Goal: Book appointment/travel/reservation

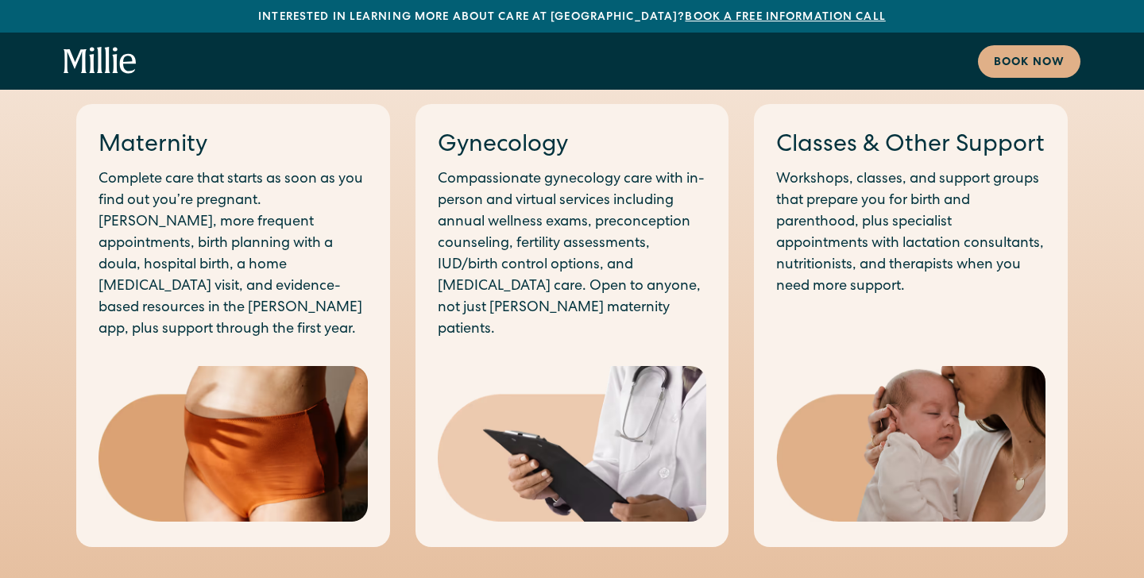
scroll to position [911, 0]
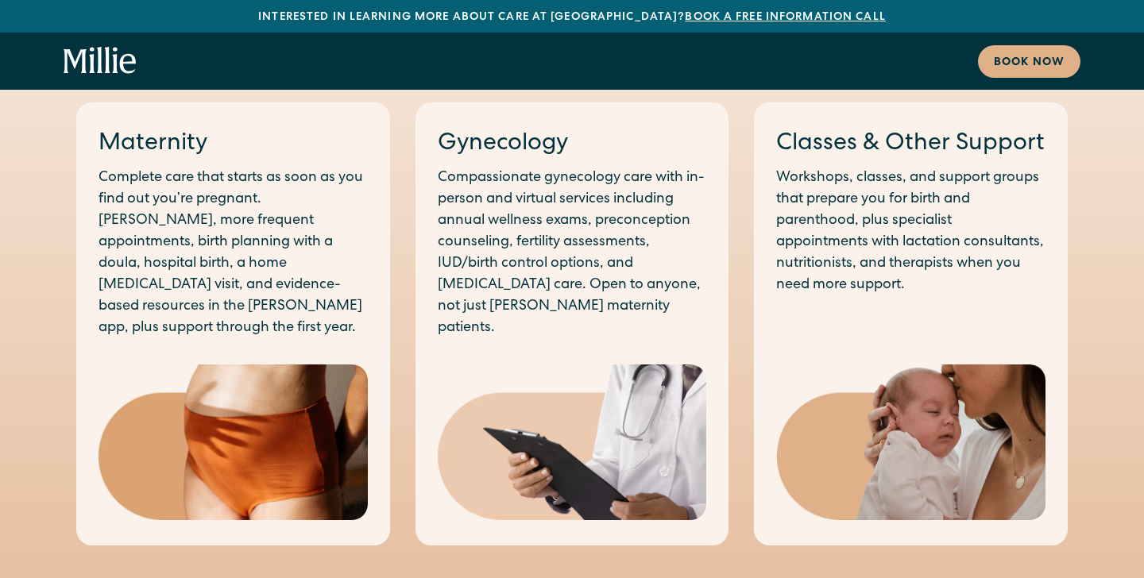
click at [587, 456] on img at bounding box center [572, 443] width 269 height 157
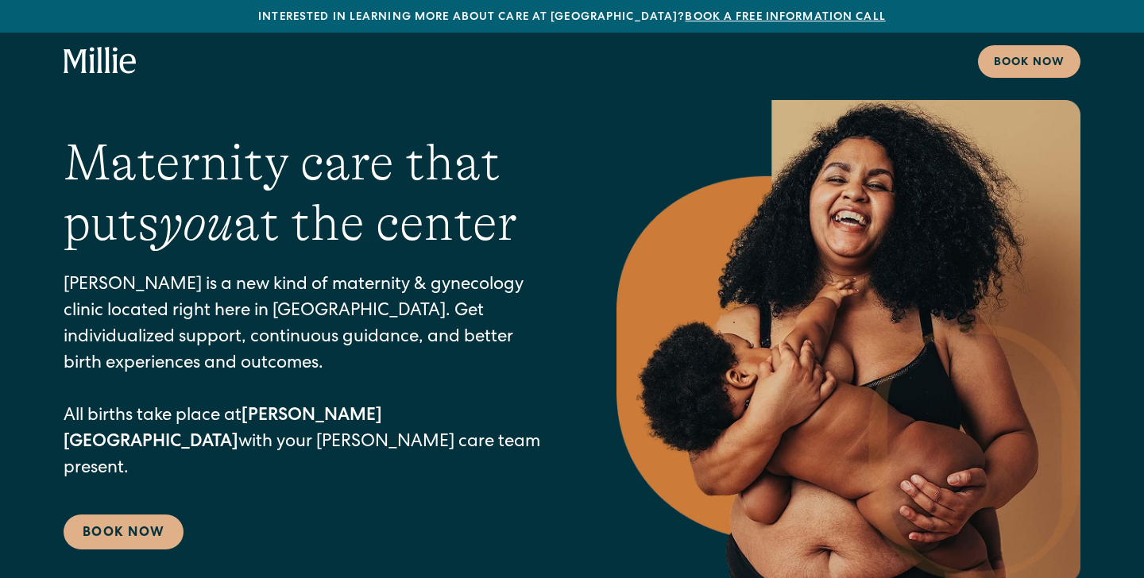
scroll to position [0, 0]
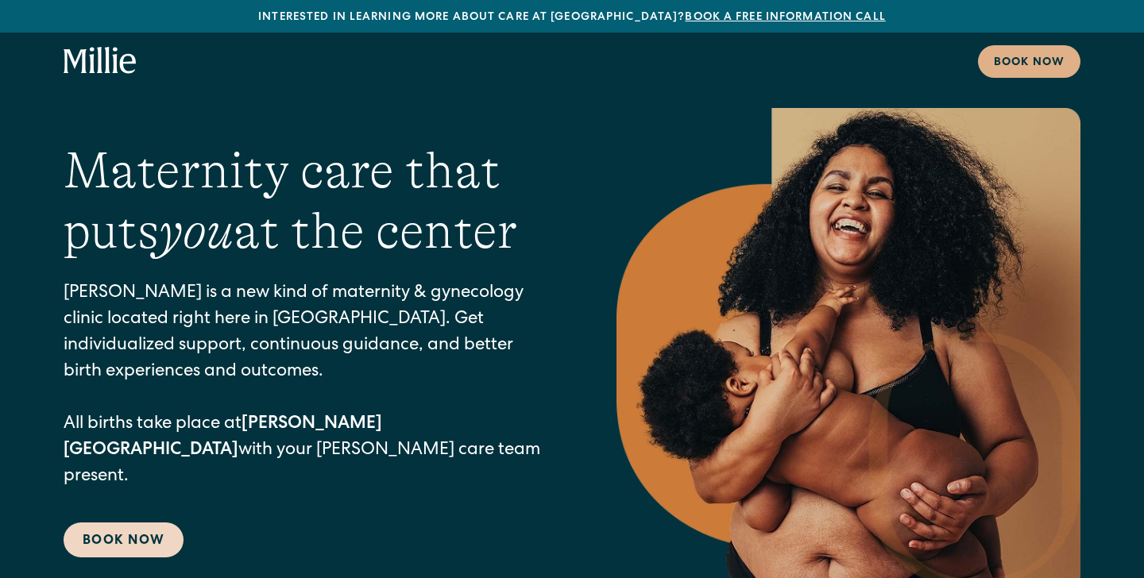
click at [133, 523] on link "Book Now" at bounding box center [124, 540] width 120 height 35
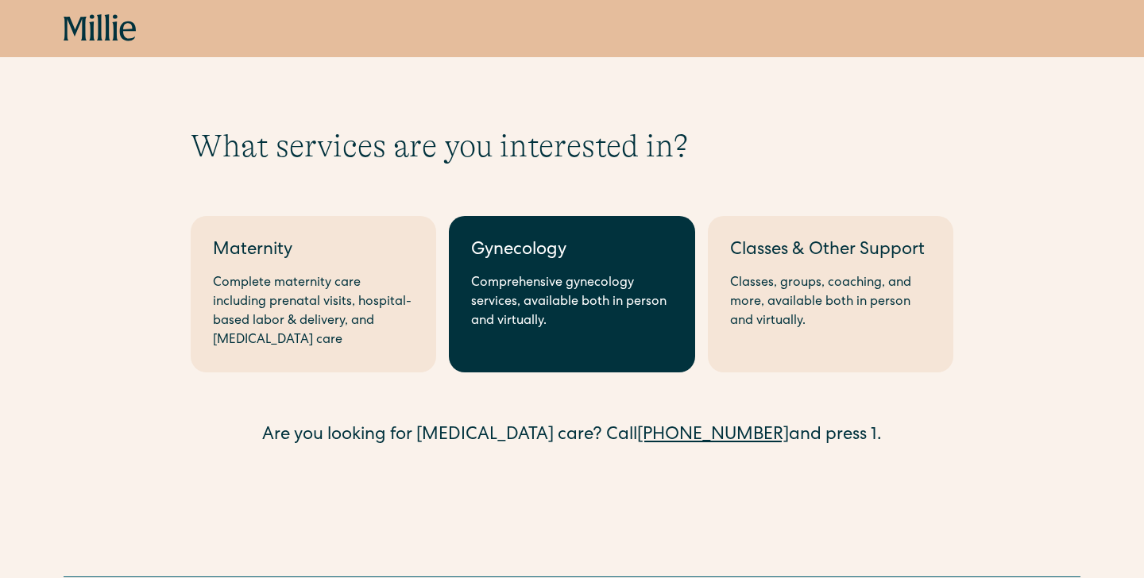
click at [611, 240] on div "Gynecology" at bounding box center [571, 251] width 201 height 26
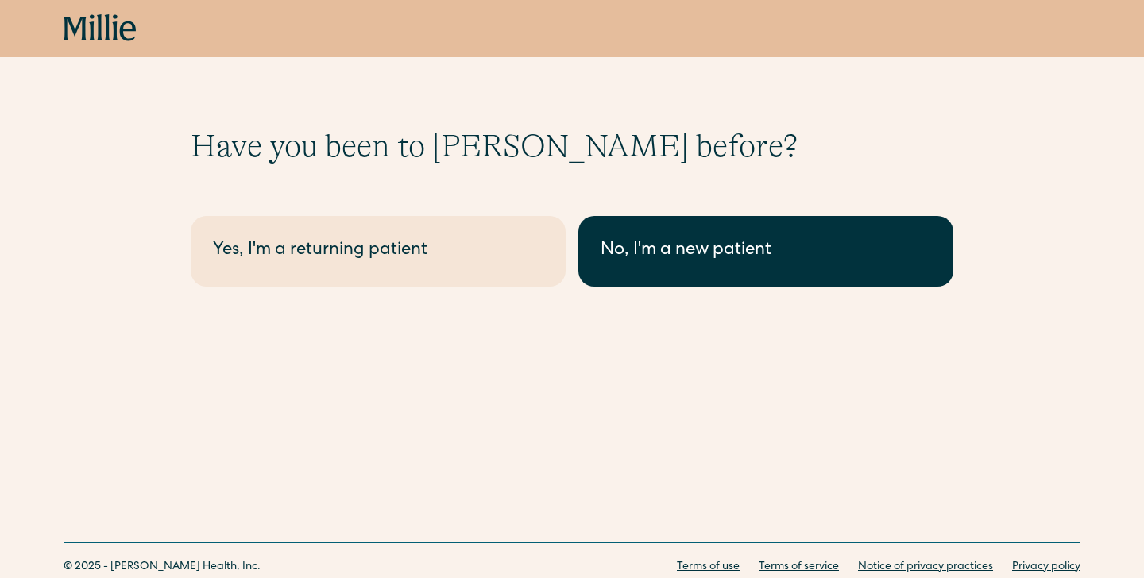
click at [727, 238] on div "No, I'm a new patient" at bounding box center [766, 251] width 331 height 26
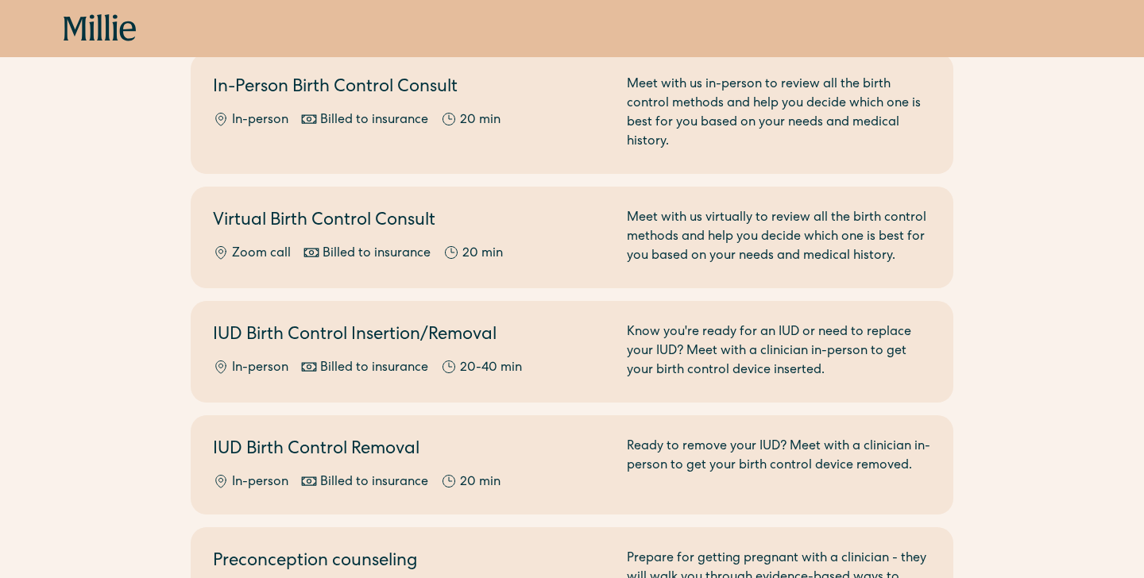
scroll to position [626, 0]
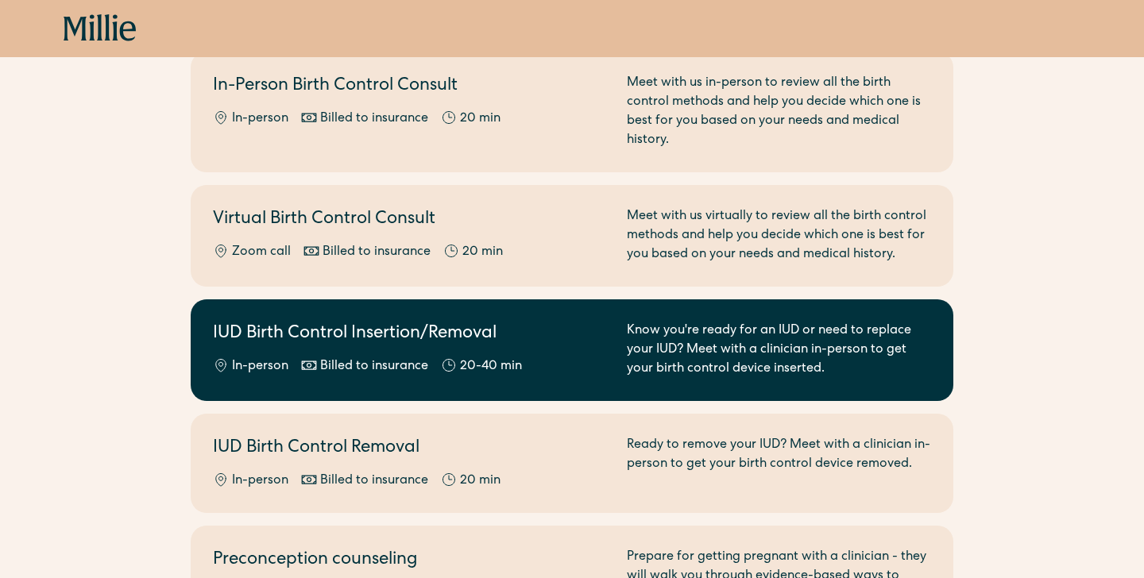
click at [601, 322] on h2 "IUD Birth Control Insertion/Removal" at bounding box center [410, 335] width 395 height 26
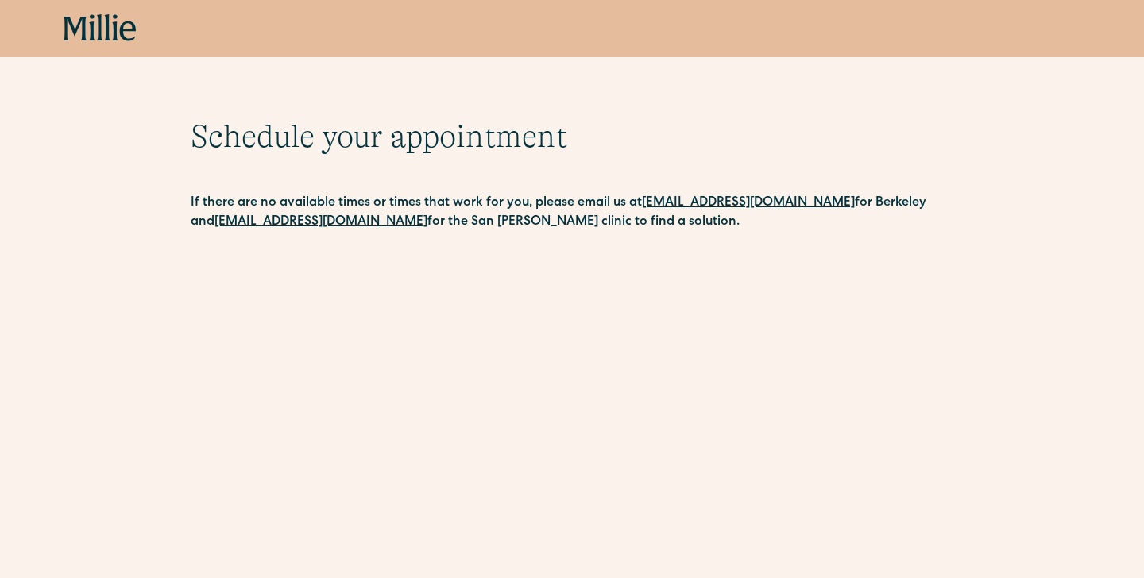
scroll to position [54, 0]
